Goal: Check status: Check status

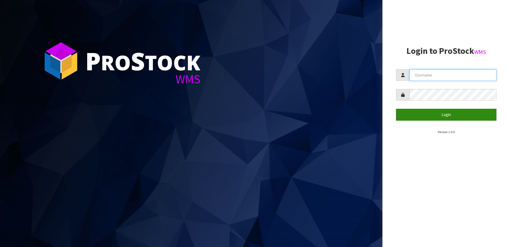
type input "[PERSON_NAME][EMAIL_ADDRESS][DOMAIN_NAME]"
click at [413, 109] on button "Login" at bounding box center [446, 115] width 100 height 12
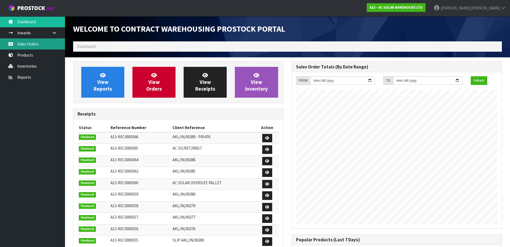
scroll to position [335, 218]
click at [41, 46] on link "Sales Orders" at bounding box center [32, 43] width 65 height 11
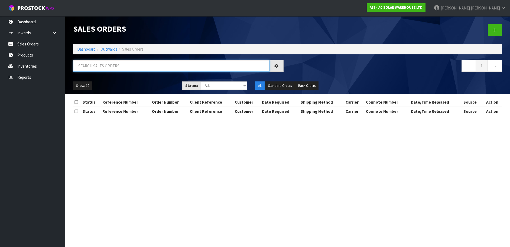
drag, startPoint x: 104, startPoint y: 68, endPoint x: 116, endPoint y: 67, distance: 11.7
click at [104, 68] on input "text" at bounding box center [171, 66] width 196 height 12
paste input "S27895"
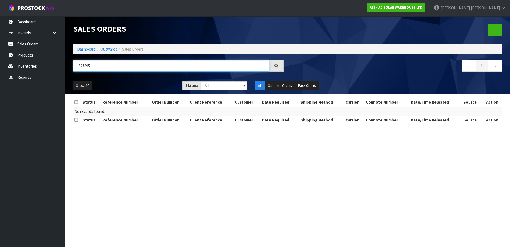
type input "S27895"
